Goal: Book appointment/travel/reservation

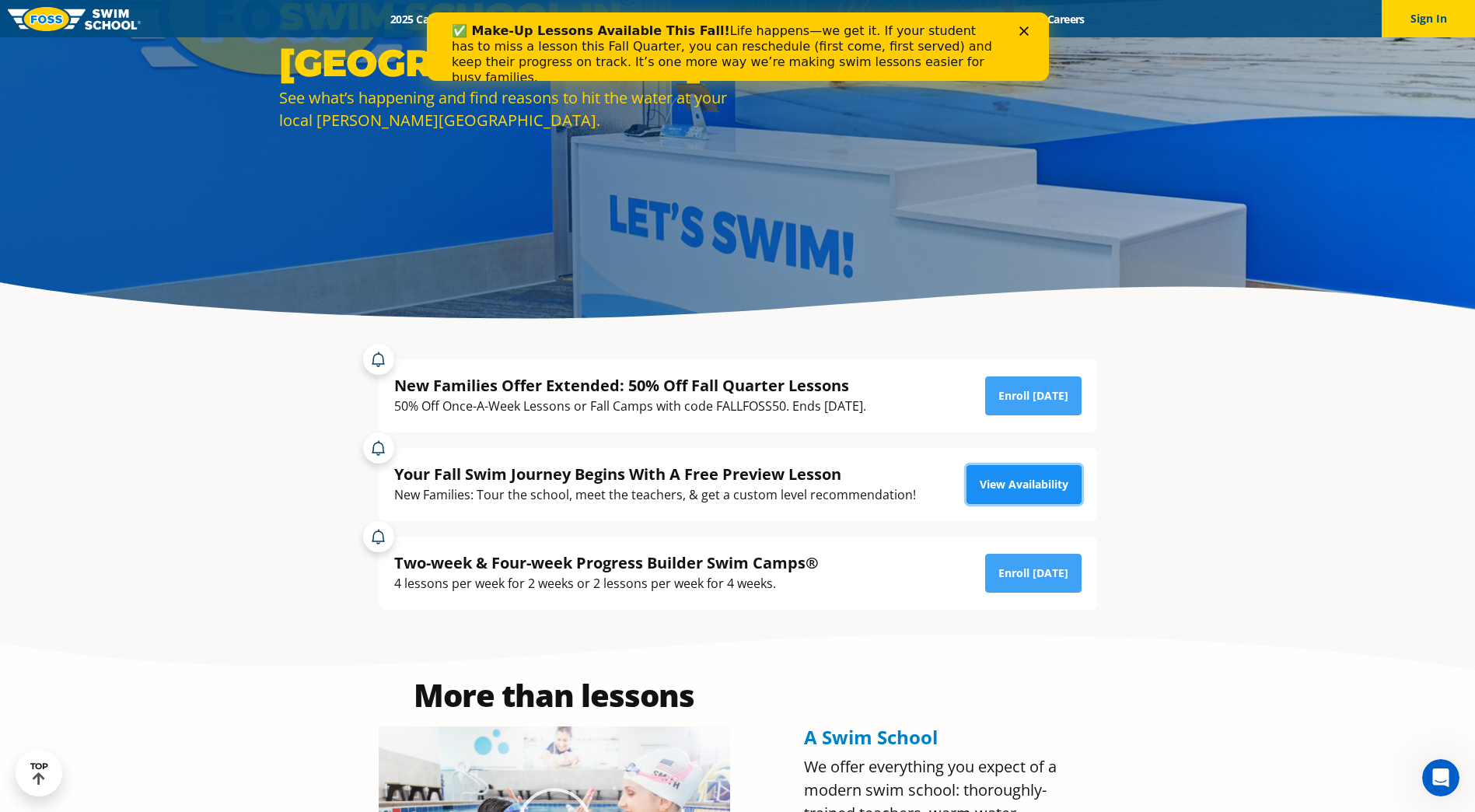
click at [1013, 483] on link "View Availability" at bounding box center [1024, 484] width 115 height 39
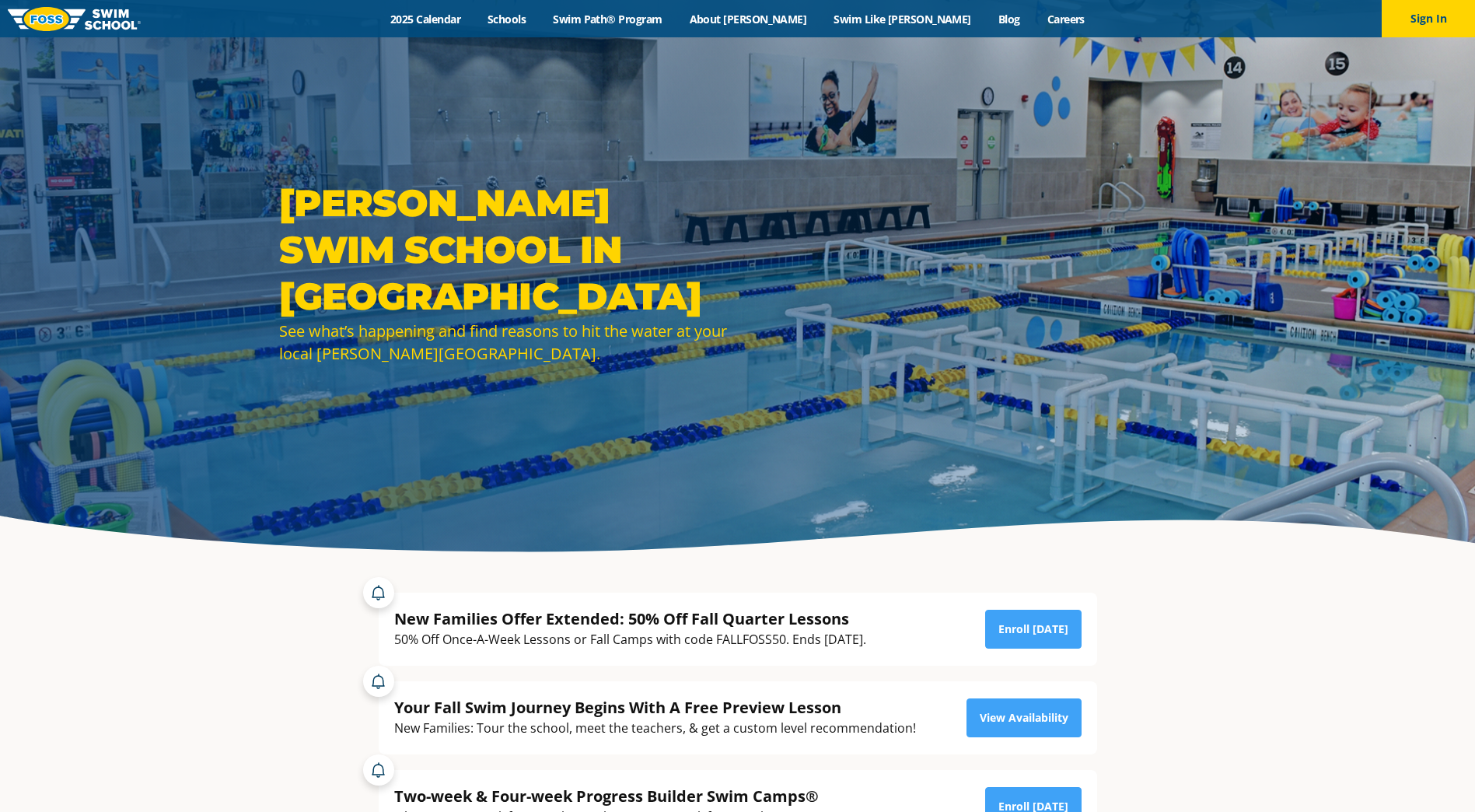
click at [1278, 556] on div at bounding box center [738, 284] width 1475 height 568
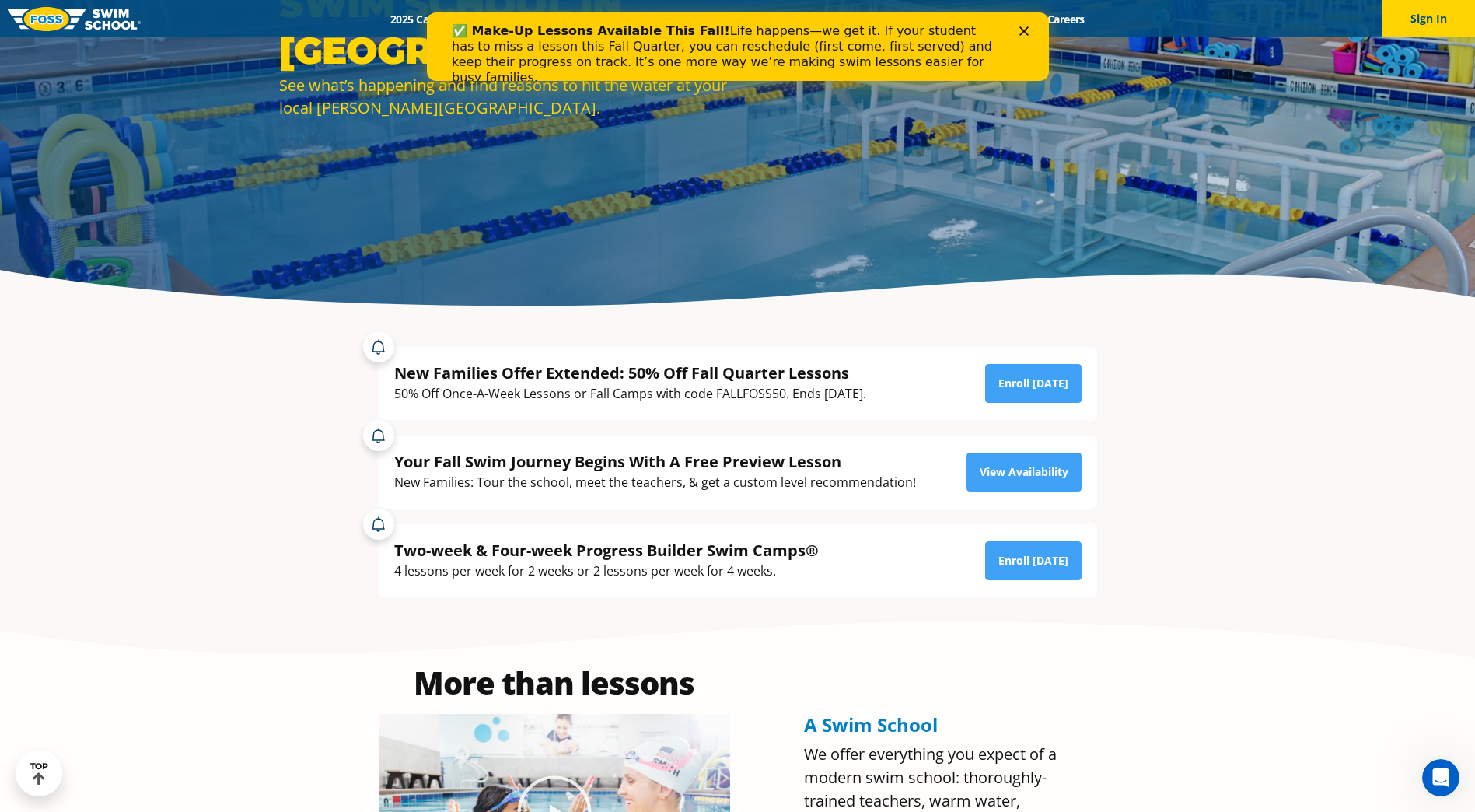
scroll to position [389, 0]
